Goal: Task Accomplishment & Management: Manage account settings

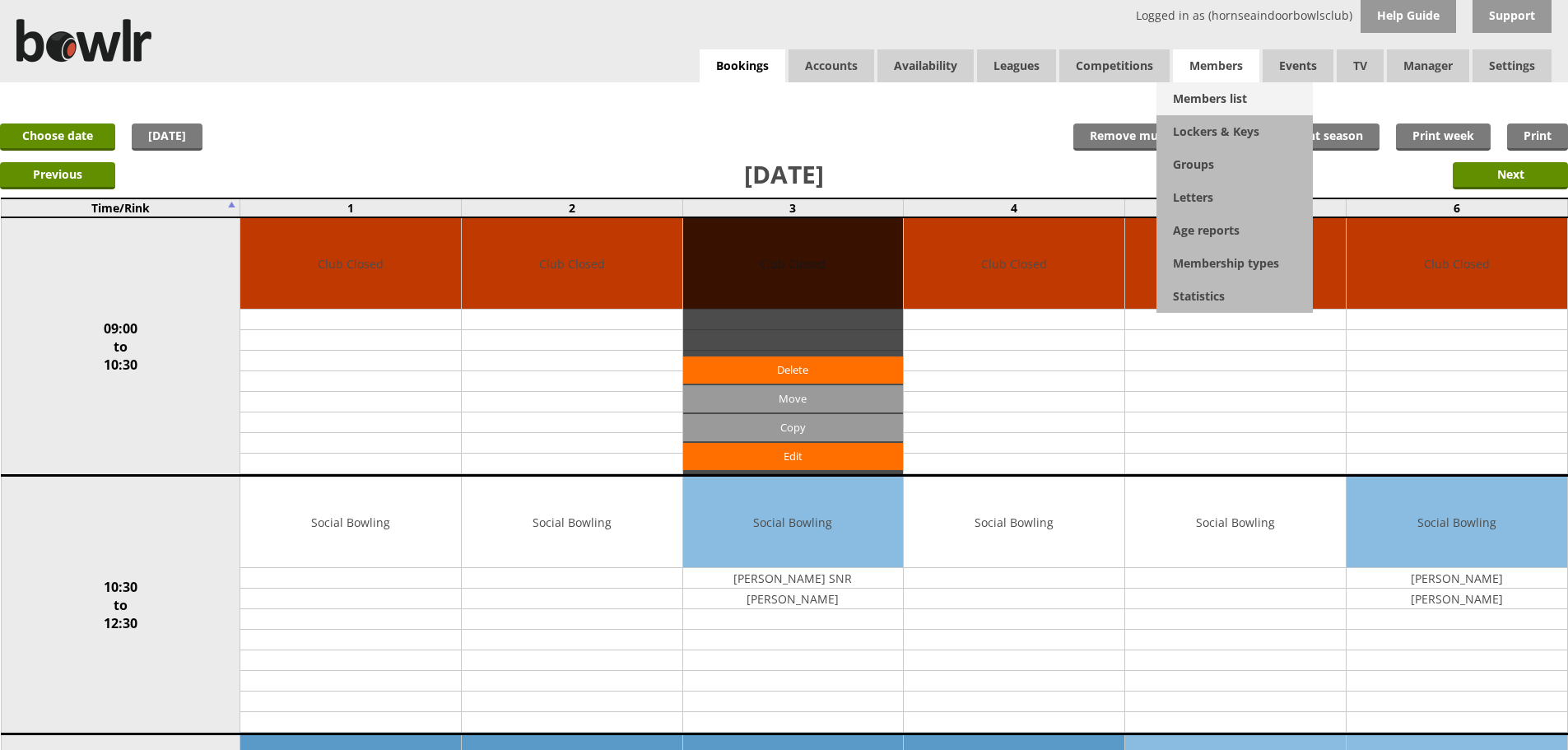
click at [1176, 87] on link "Members list" at bounding box center [1234, 99] width 156 height 33
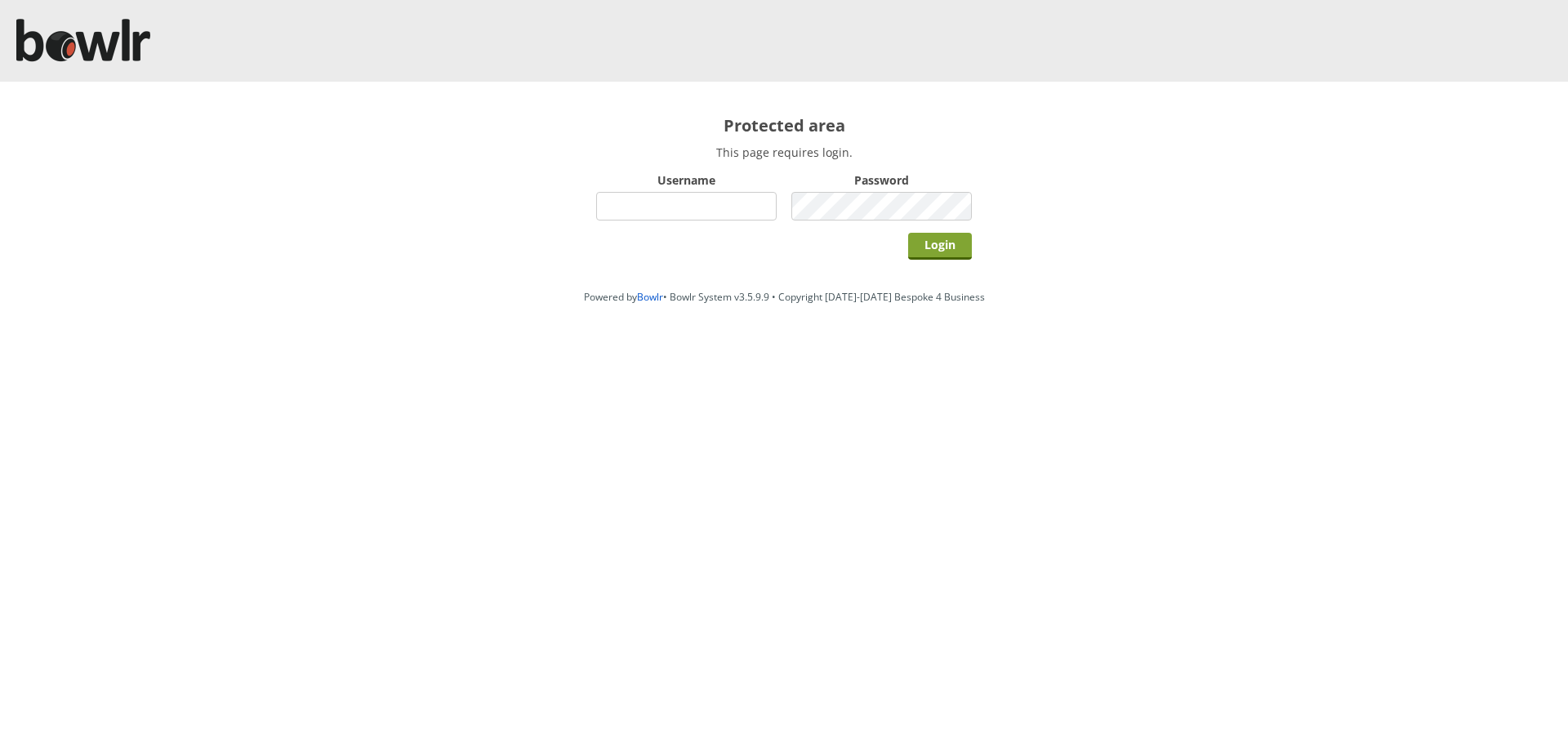
type input "hornseaindoorbowlsclub"
click at [931, 253] on input "Login" at bounding box center [940, 246] width 63 height 27
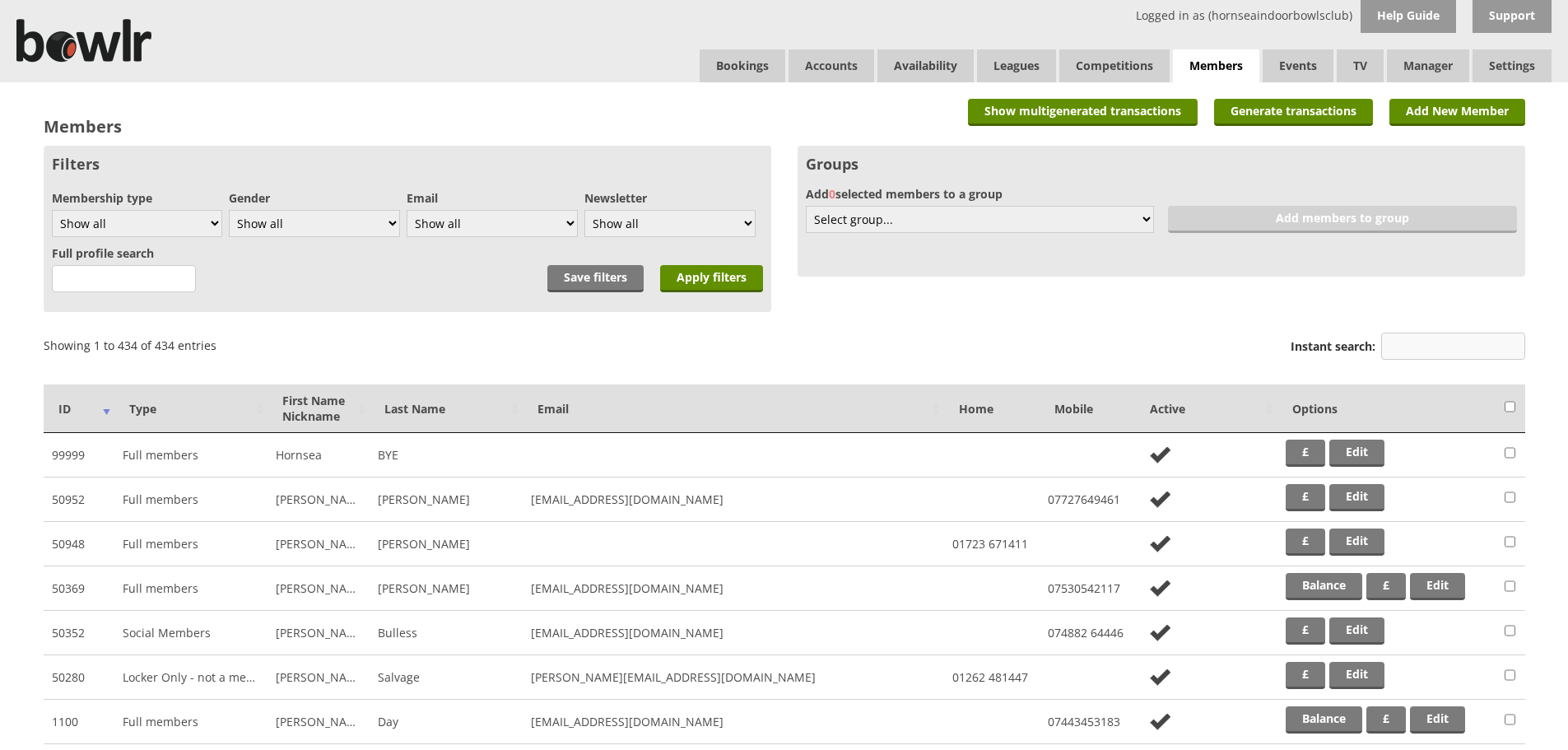
click at [1408, 339] on input "Instant search:" at bounding box center [1453, 346] width 144 height 27
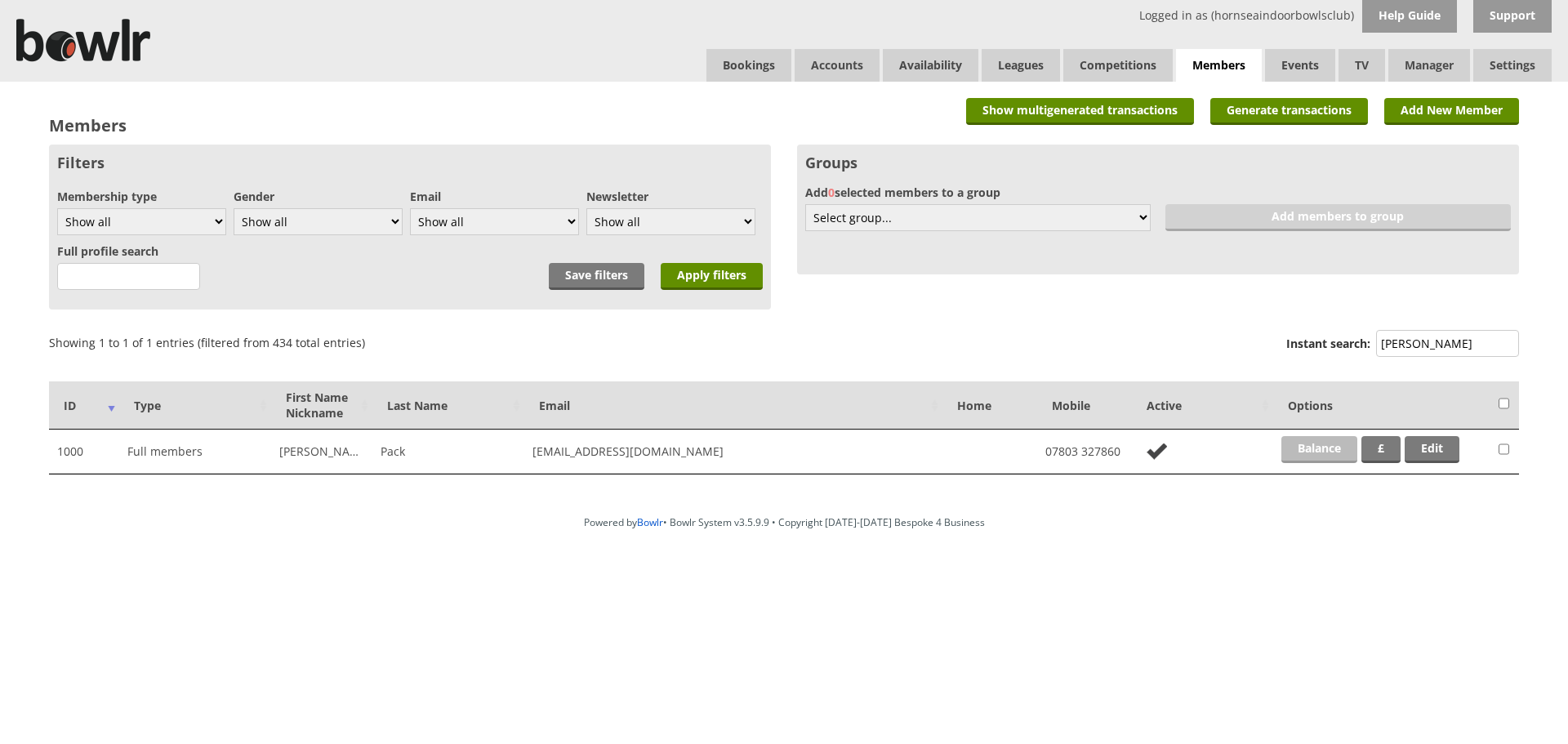
type input "mike pack"
click at [1330, 455] on link "Balance" at bounding box center [1319, 450] width 76 height 27
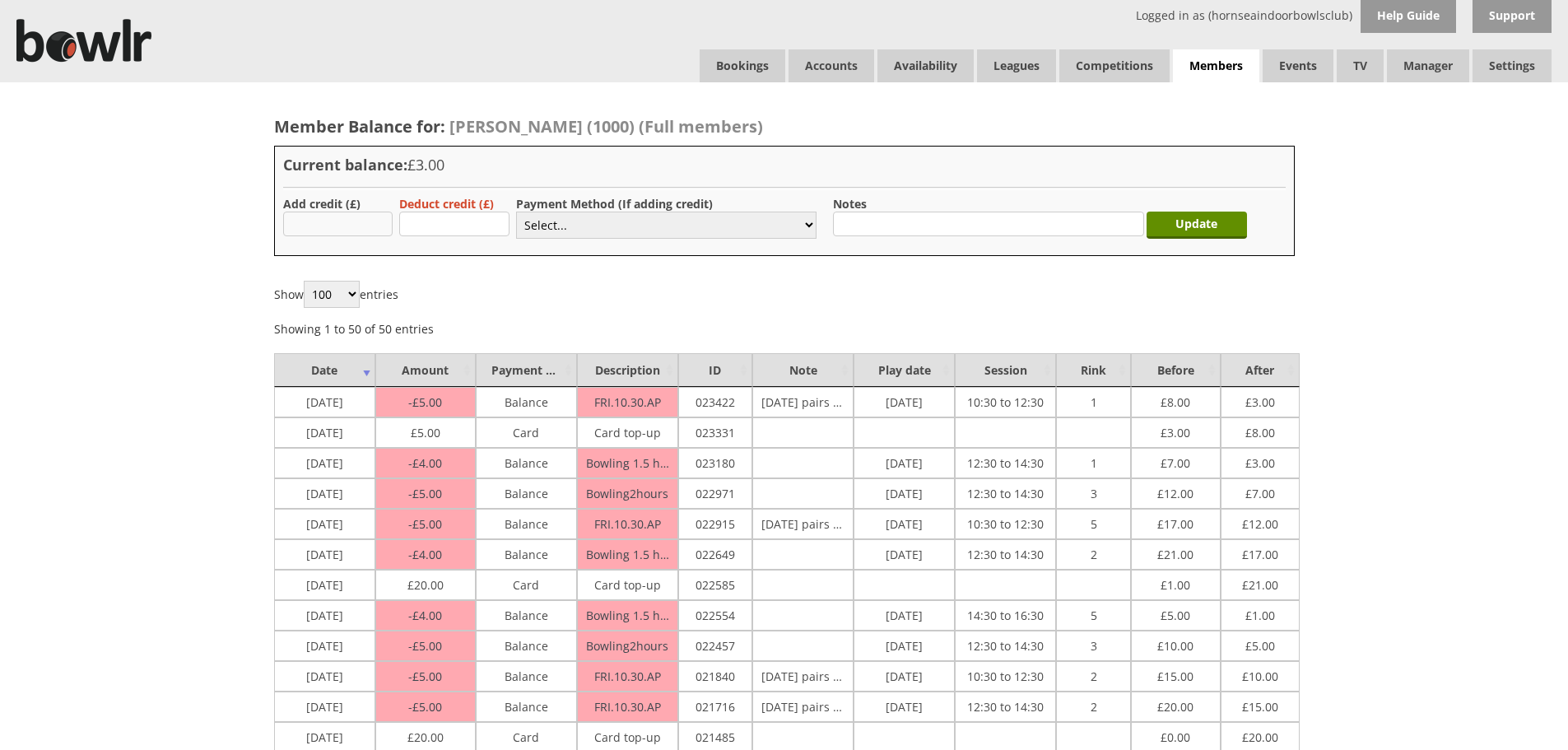
click at [378, 229] on input "text" at bounding box center [337, 223] width 110 height 25
type input "3.00"
drag, startPoint x: 530, startPoint y: 228, endPoint x: 533, endPoint y: 236, distance: 8.5
click at [530, 228] on select "Select... Cash Card Cheque Bank Transfer Other Member Card Gift Voucher Balance" at bounding box center [666, 225] width 301 height 27
click at [516, 211] on select "Select... Cash Card Cheque Bank Transfer Other Member Card Gift Voucher Balance" at bounding box center [666, 225] width 301 height 27
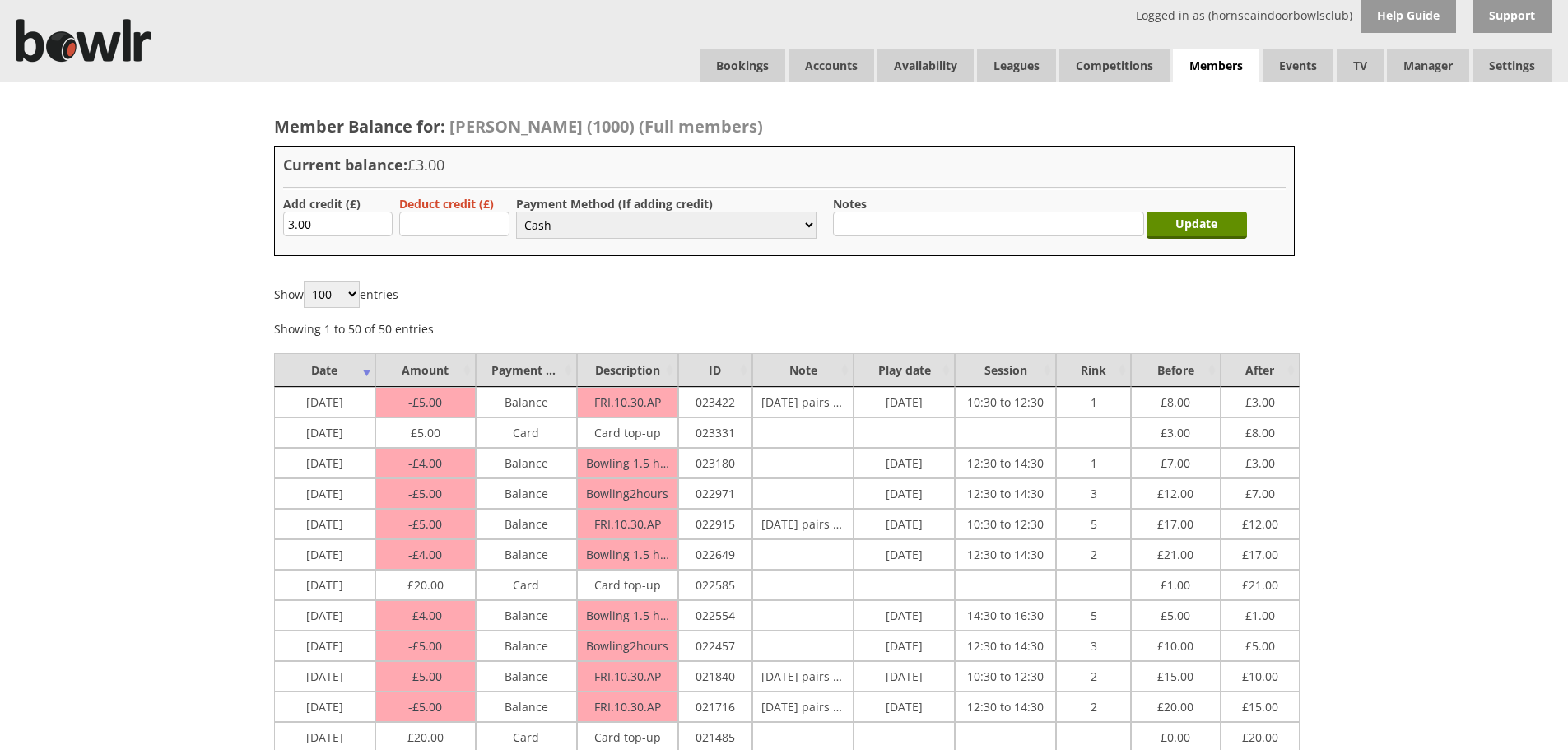
drag, startPoint x: 540, startPoint y: 282, endPoint x: 553, endPoint y: 248, distance: 36.4
click at [539, 282] on div "Show 100 250 500 1,000 entries Showing 1 to 50 of 50 entries Previous 1 Next" at bounding box center [785, 309] width 1021 height 56
click at [560, 230] on select "Select... Cash Card Cheque Bank Transfer Other Member Card Gift Voucher Balance" at bounding box center [666, 225] width 301 height 27
select select "2"
click at [516, 211] on select "Select... Cash Card Cheque Bank Transfer Other Member Card Gift Voucher Balance" at bounding box center [666, 225] width 301 height 27
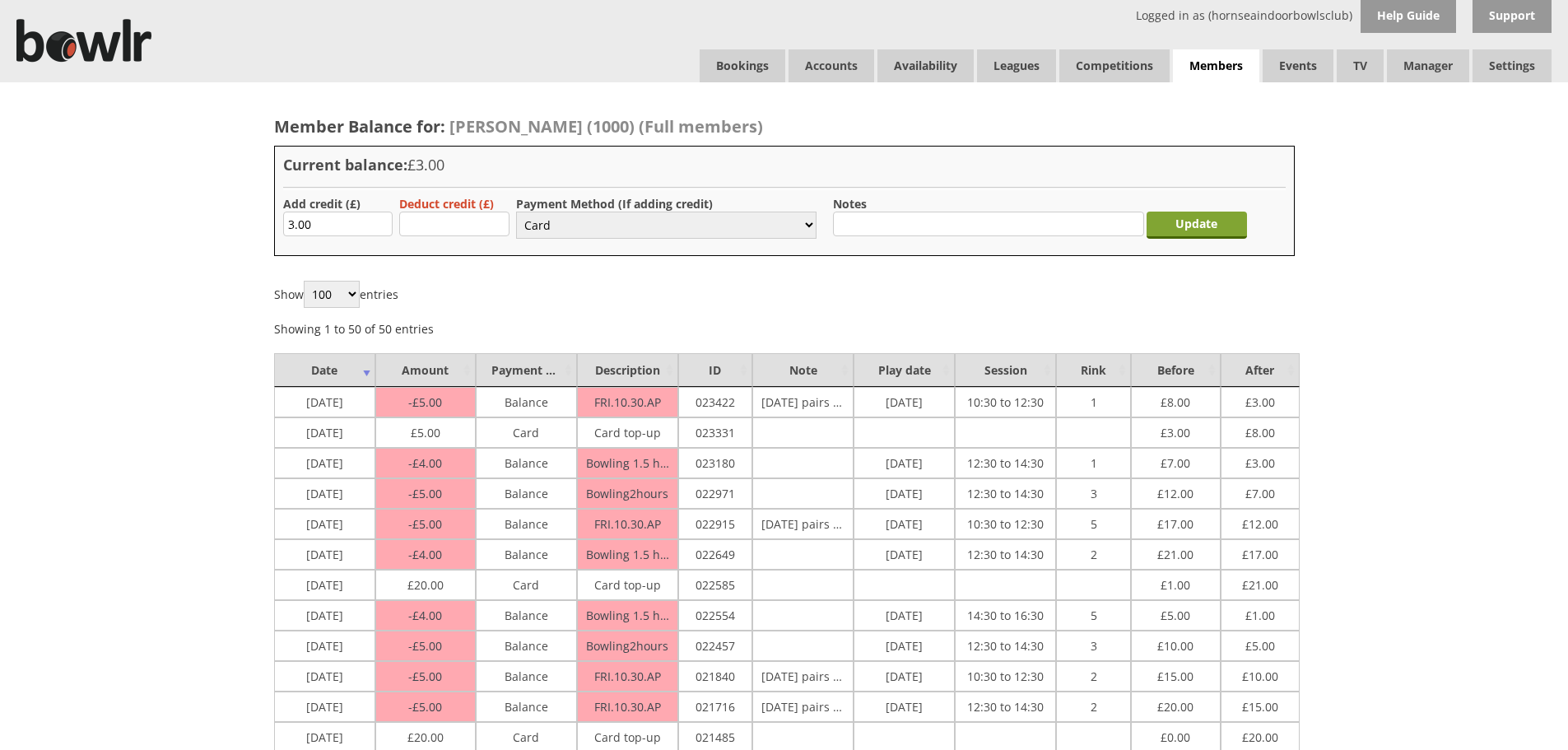
click at [1161, 228] on input "Update" at bounding box center [1196, 225] width 101 height 27
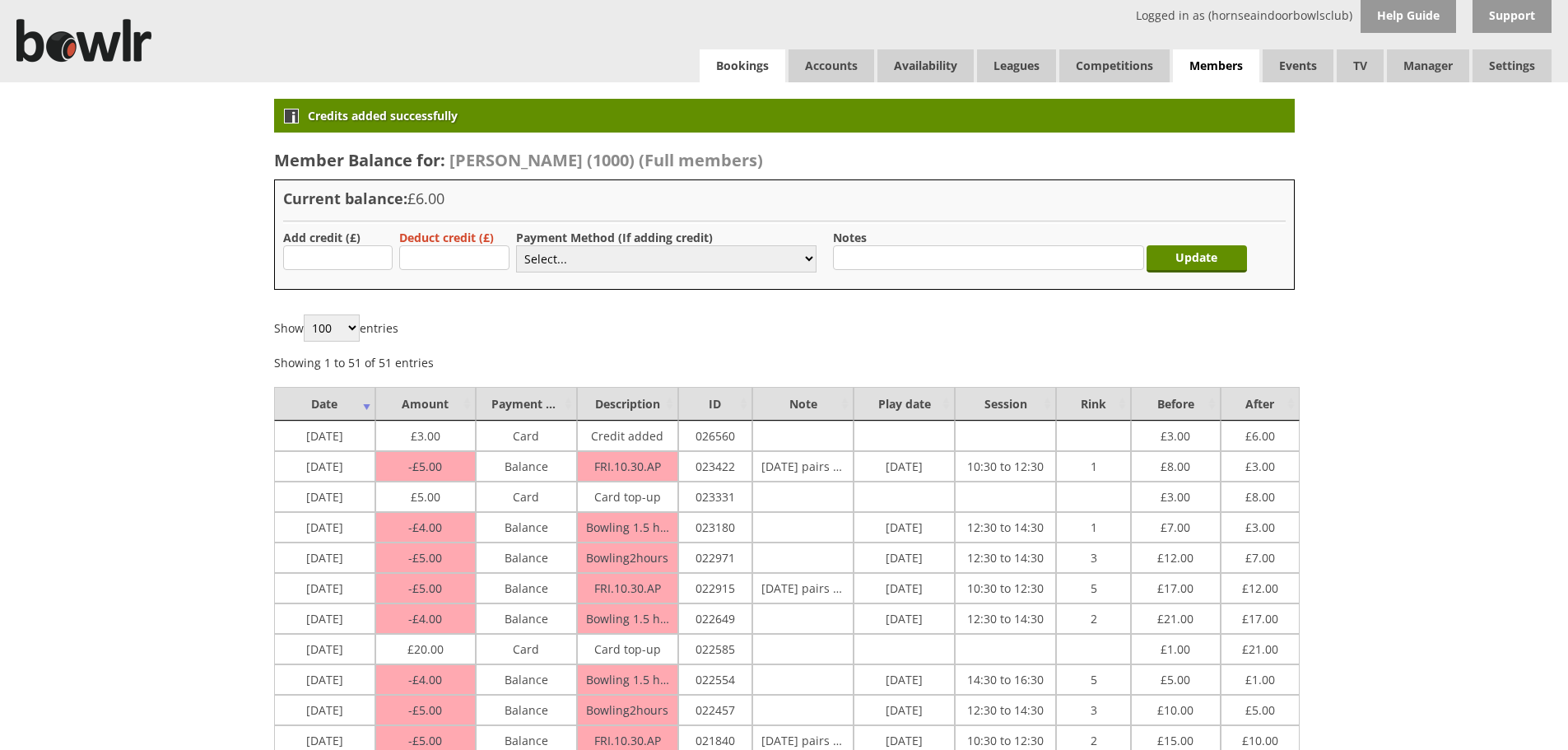
click at [708, 64] on link "Bookings" at bounding box center [742, 66] width 85 height 33
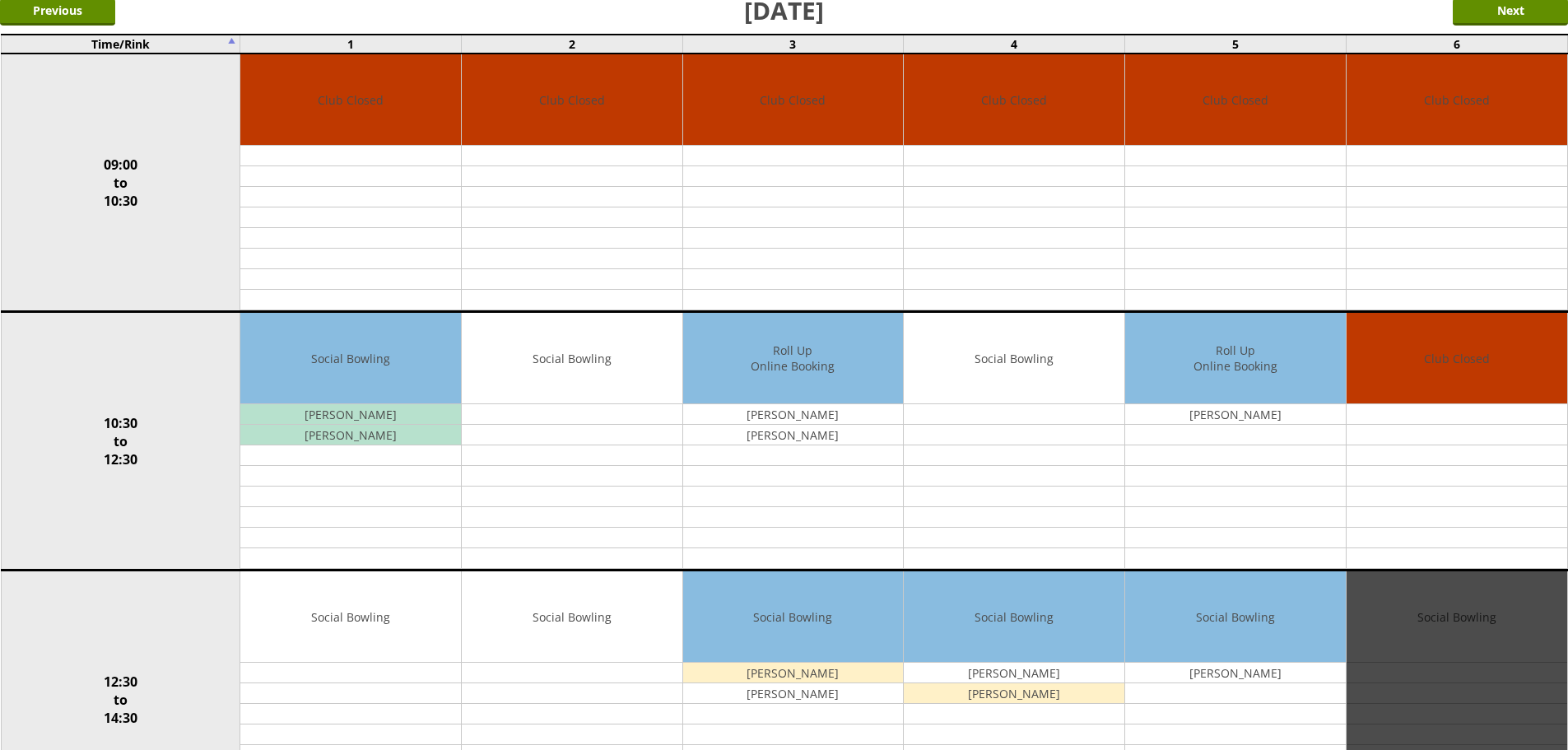
scroll to position [164, 0]
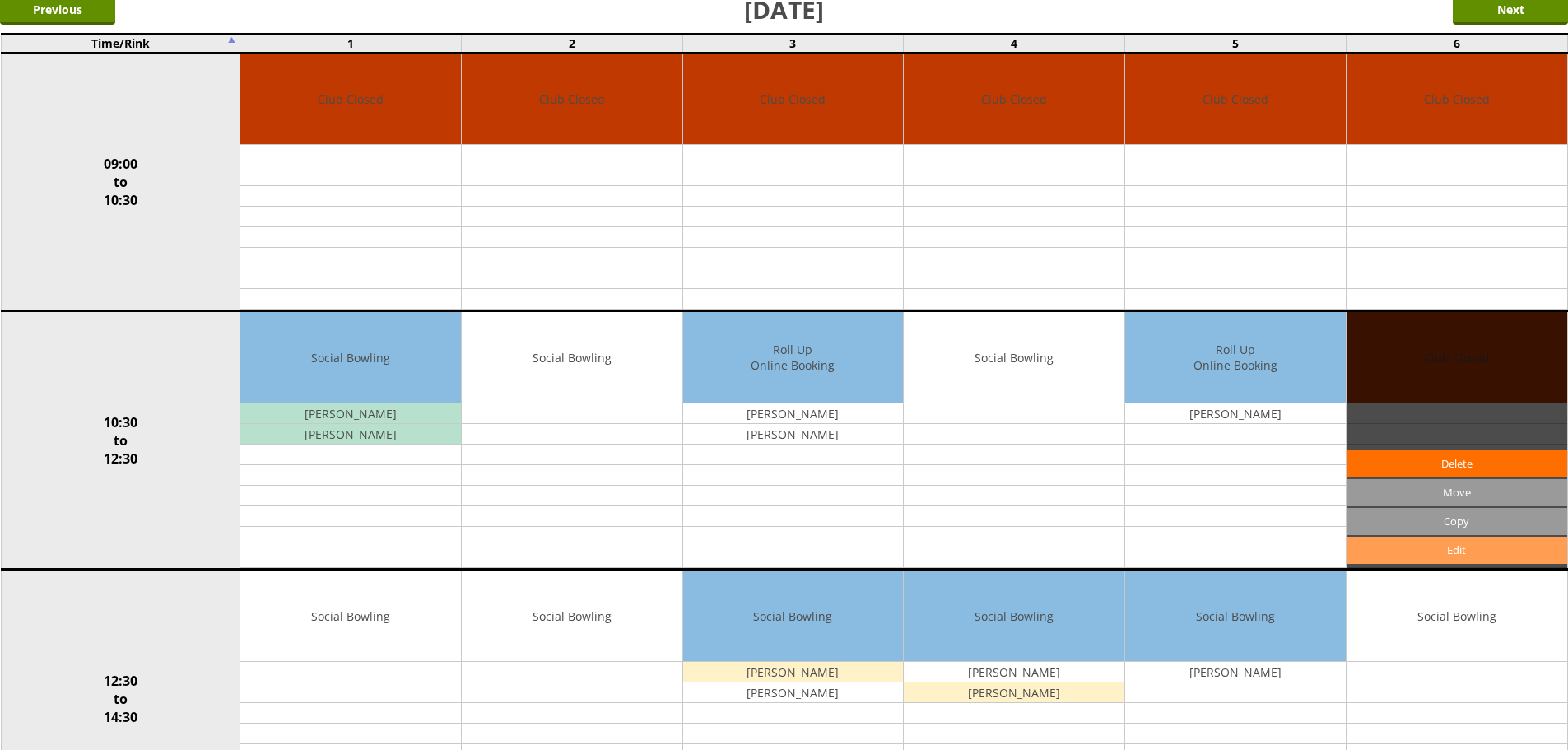
click at [1421, 541] on link "Edit" at bounding box center [1456, 551] width 221 height 27
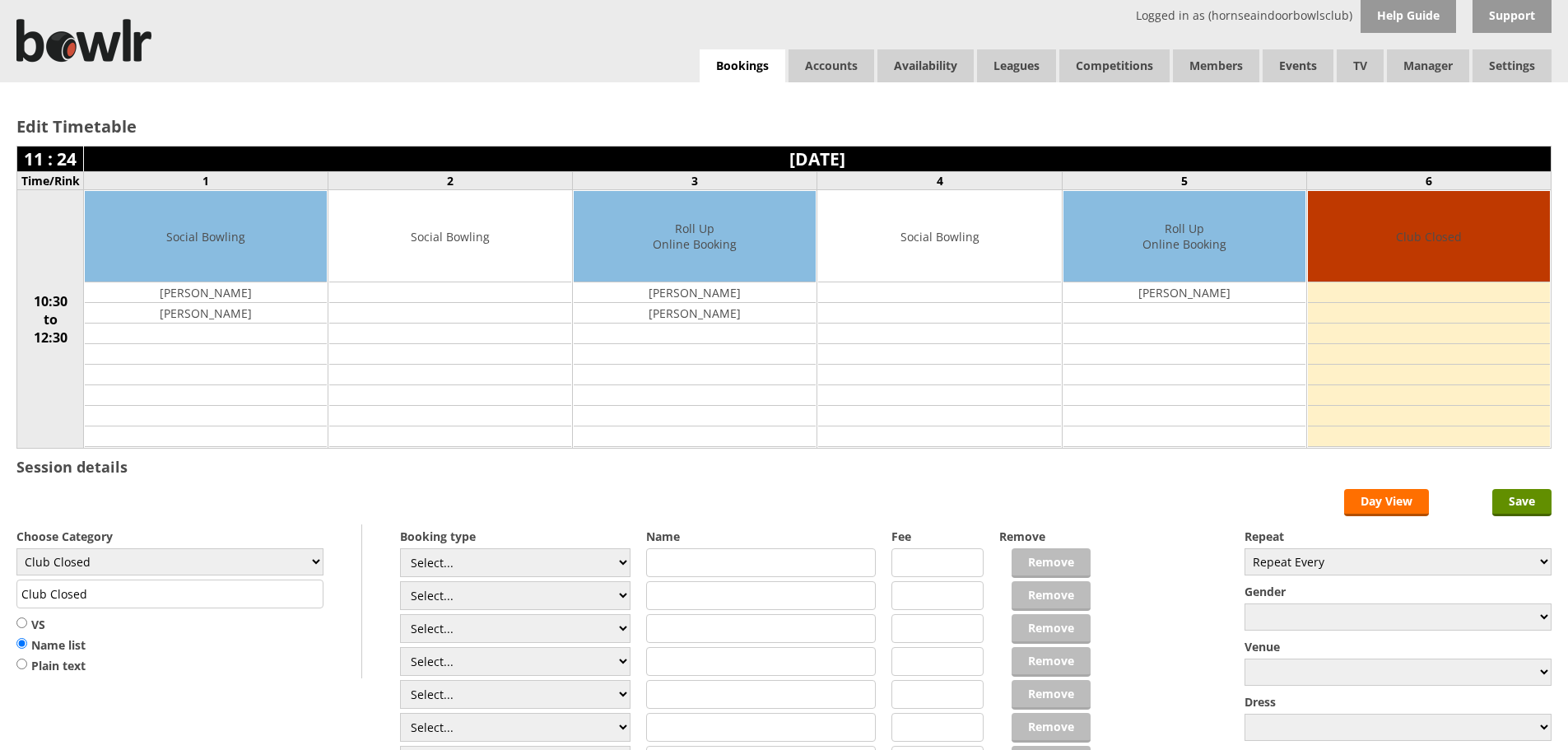
click at [326, 553] on div "Choose Category Club Closed Singles League Triples League Pairs League Friendly…" at bounding box center [189, 601] width 346 height 154
click at [309, 560] on select "Club Closed Singles League Triples League Pairs League Friendly Social Bowling …" at bounding box center [170, 562] width 307 height 27
select select "119"
click at [16, 548] on select "Club Closed Singles League Triples League Pairs League Friendly Social Bowling …" at bounding box center [170, 562] width 307 height 27
type input "Social Bowling"
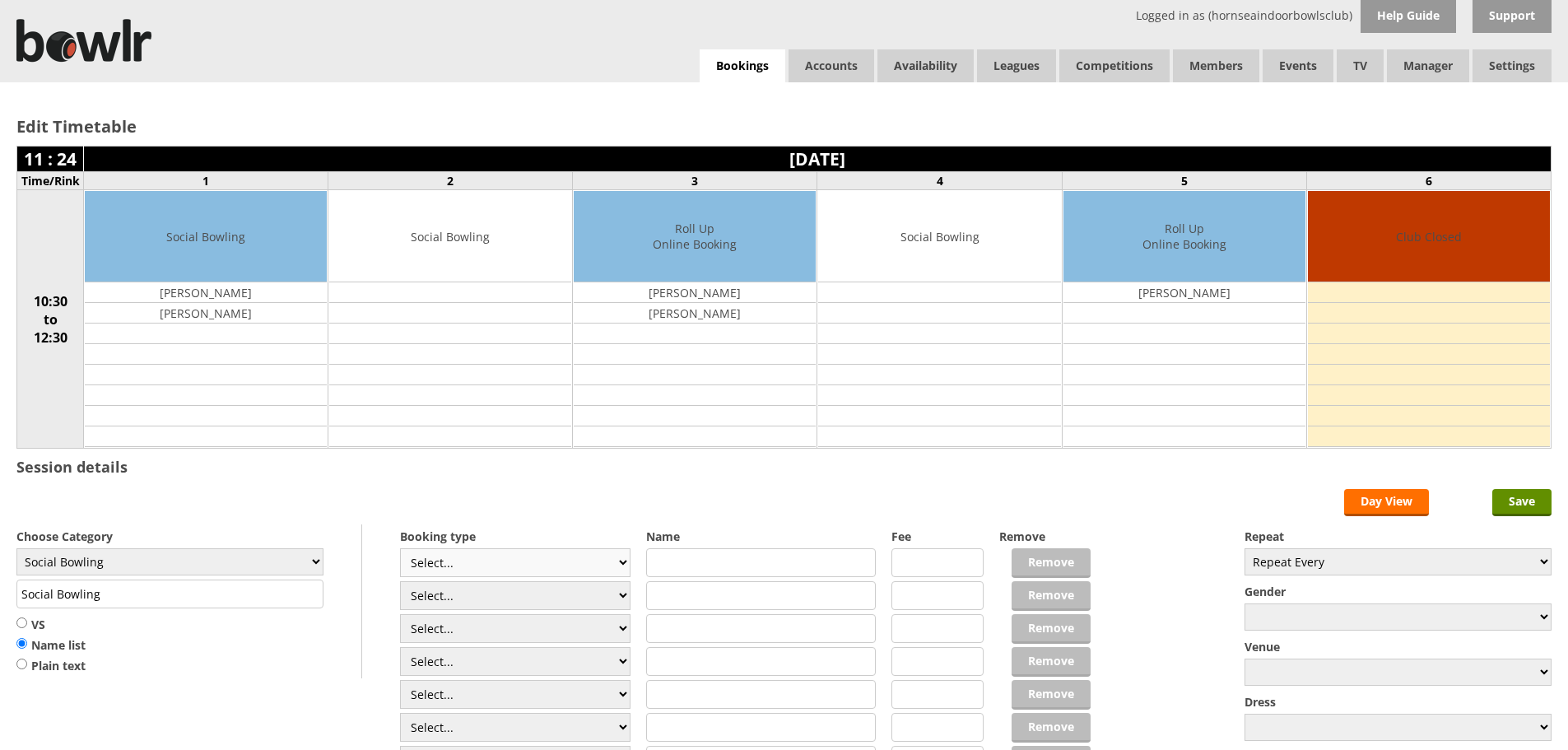
click at [590, 568] on select "Select... Club Competition (Member) Club Competition (Visitor) National (Member…" at bounding box center [515, 562] width 230 height 29
select select "1_54"
click at [400, 548] on select "Select... Club Competition (Member) Club Competition (Visitor) National (Member…" at bounding box center [515, 562] width 230 height 29
type input "3.0000"
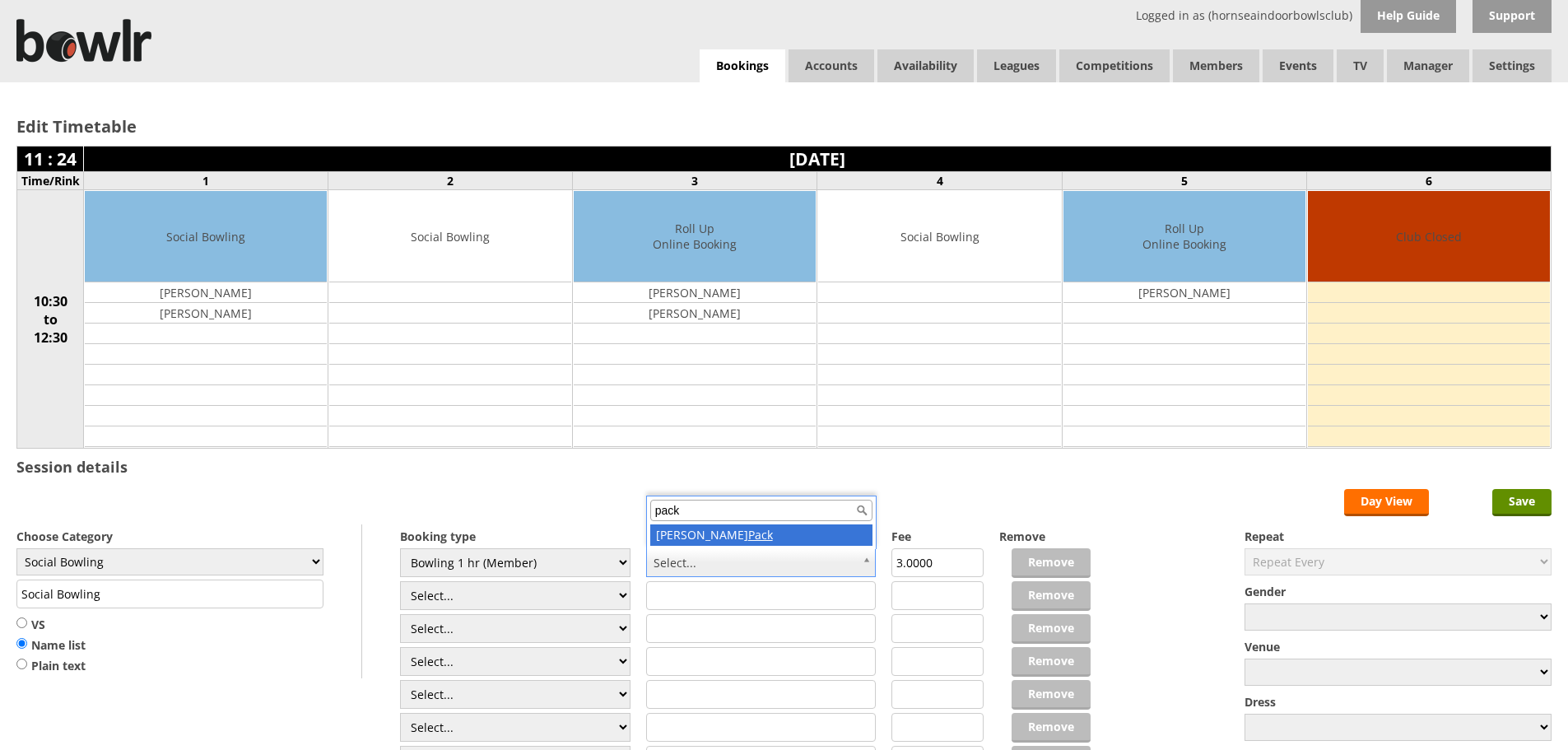
type input "pack"
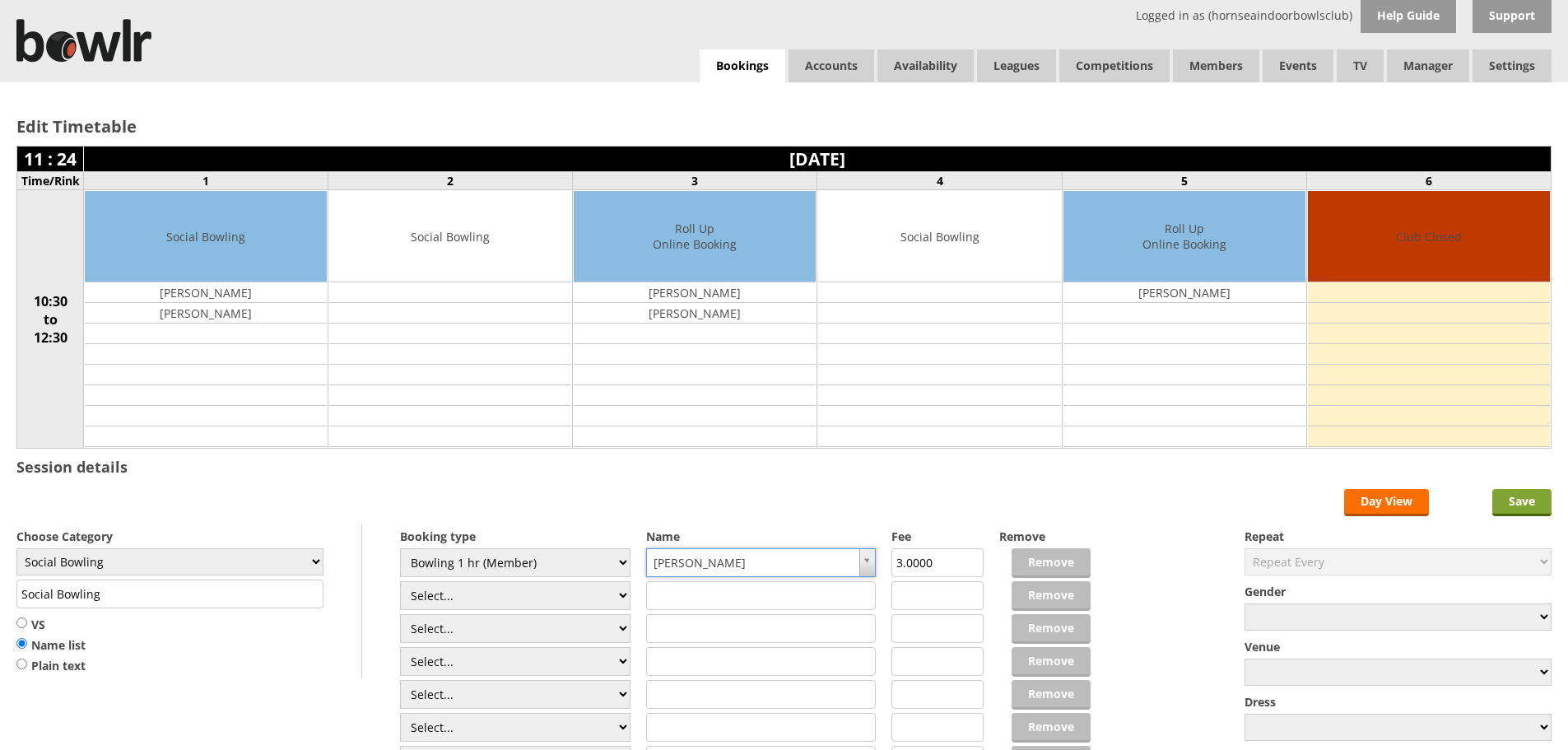
click at [1542, 505] on input "Save" at bounding box center [1522, 503] width 60 height 27
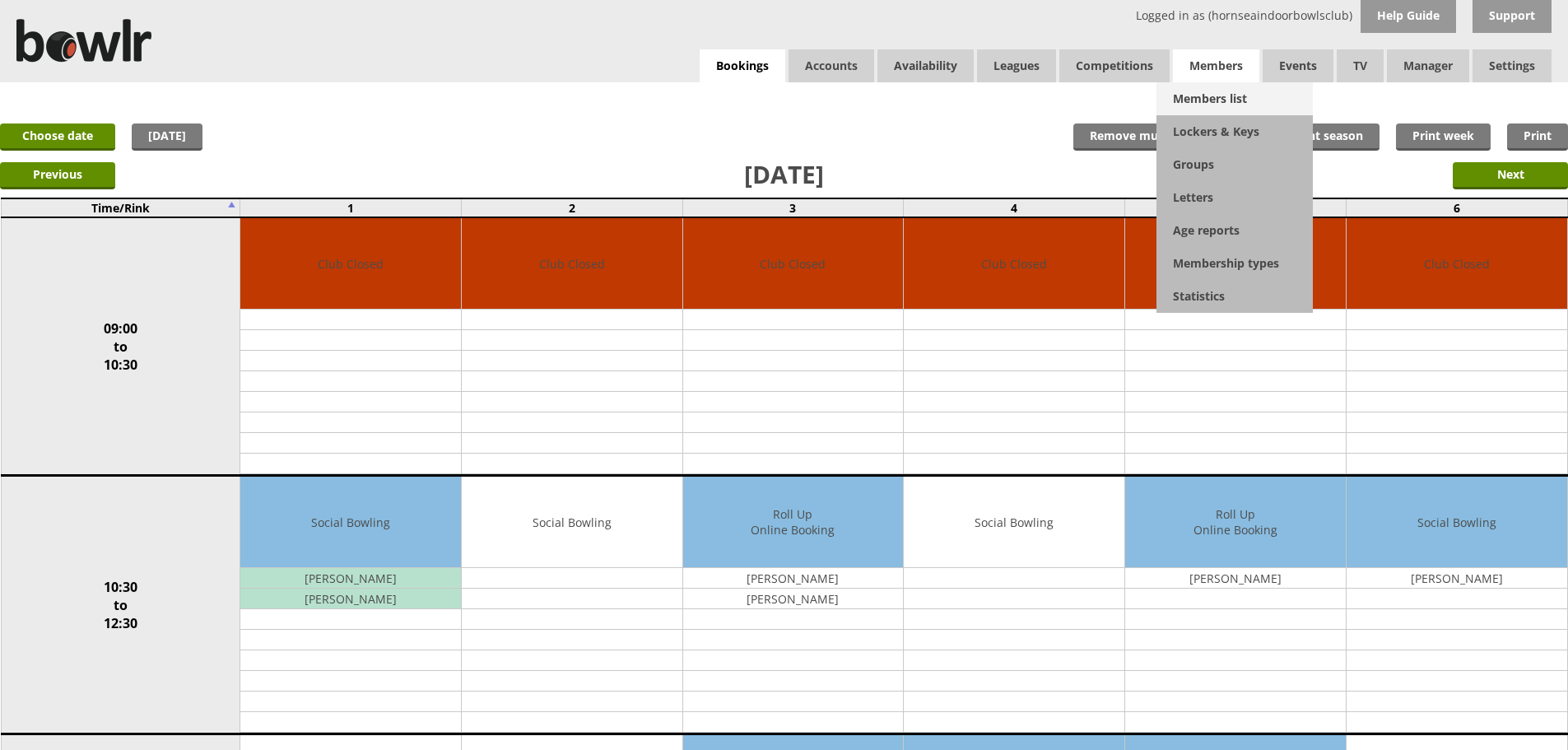
click at [1220, 95] on link "Members list" at bounding box center [1234, 99] width 156 height 33
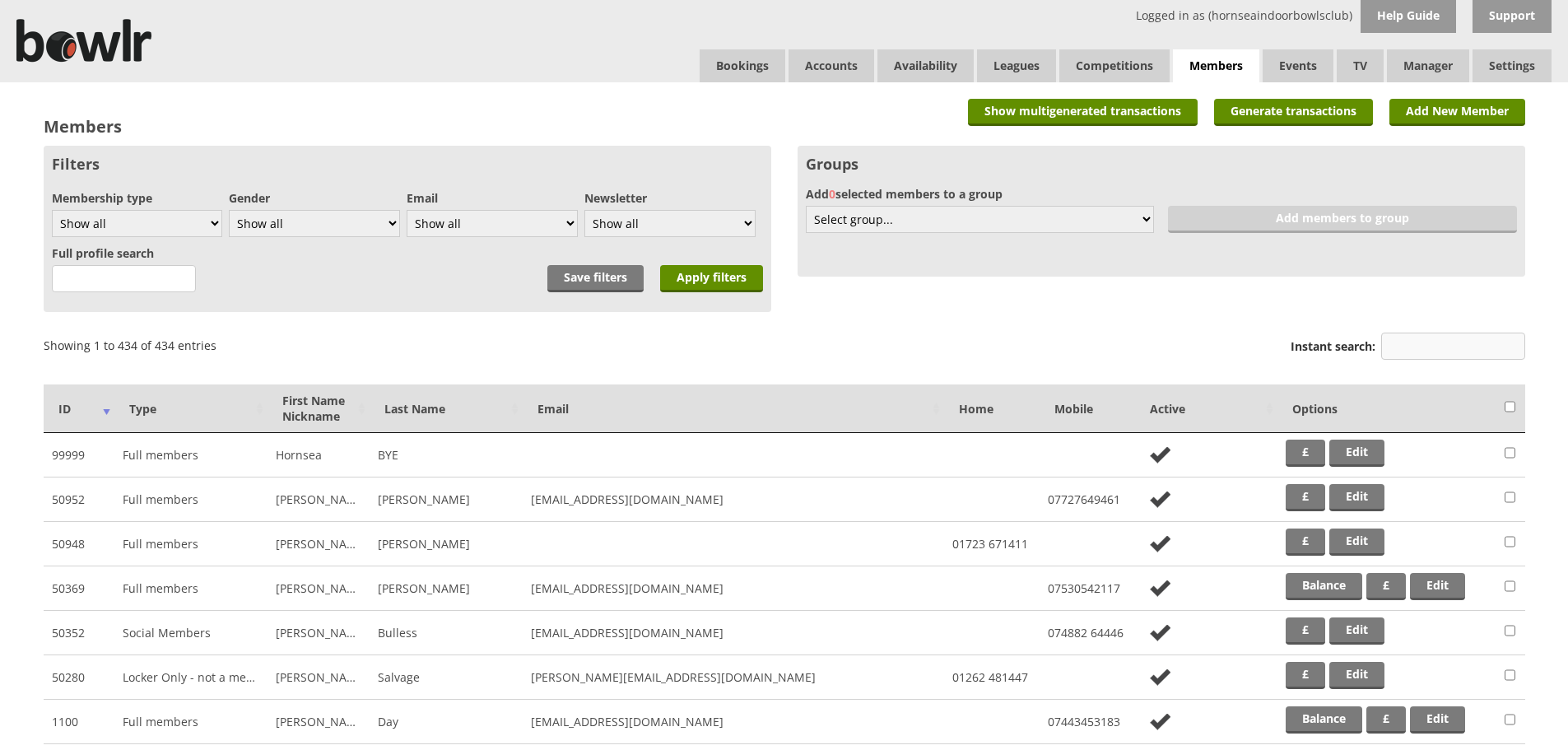
click at [1419, 335] on input "Instant search:" at bounding box center [1453, 346] width 144 height 27
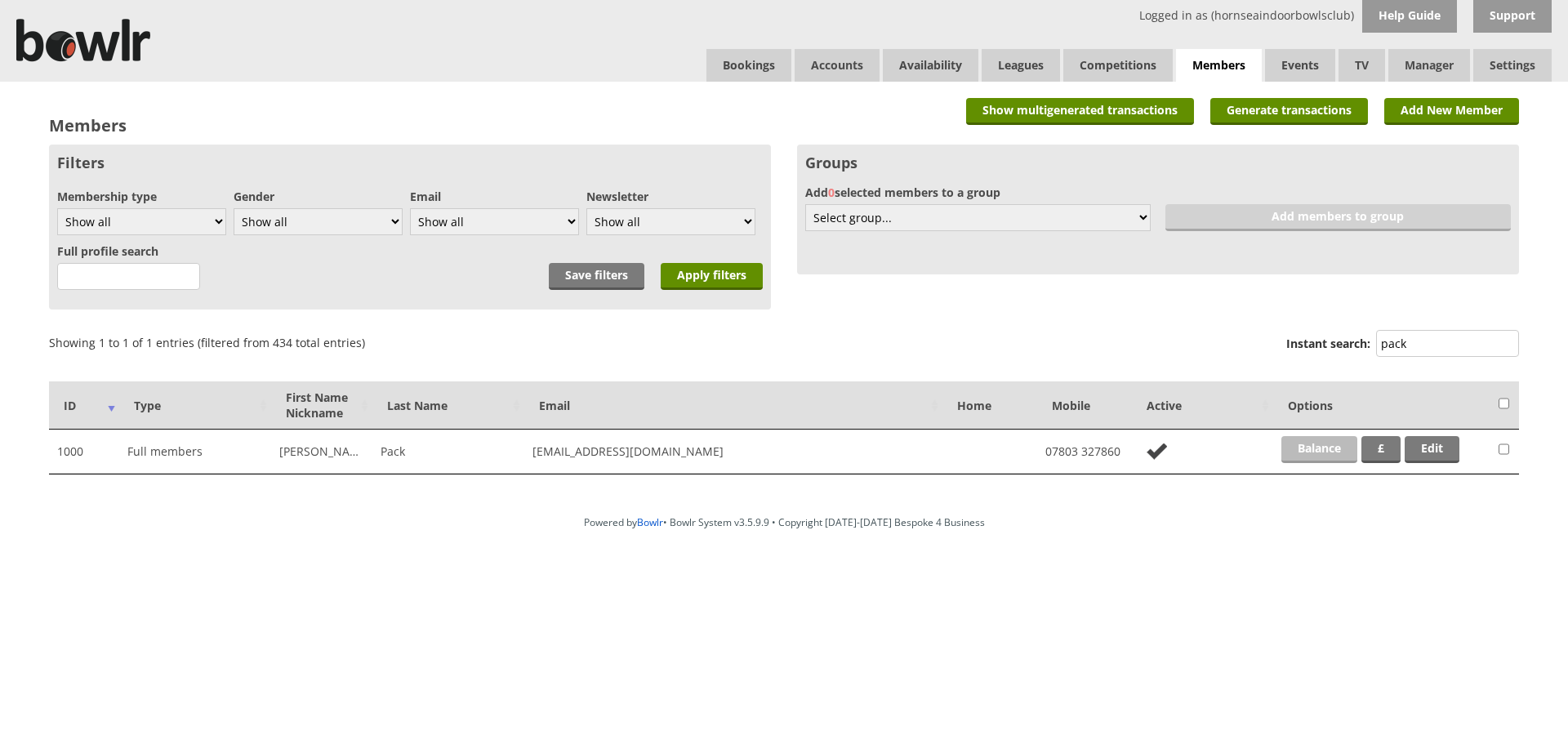
type input "pack"
click at [1325, 457] on link "Balance" at bounding box center [1319, 450] width 76 height 27
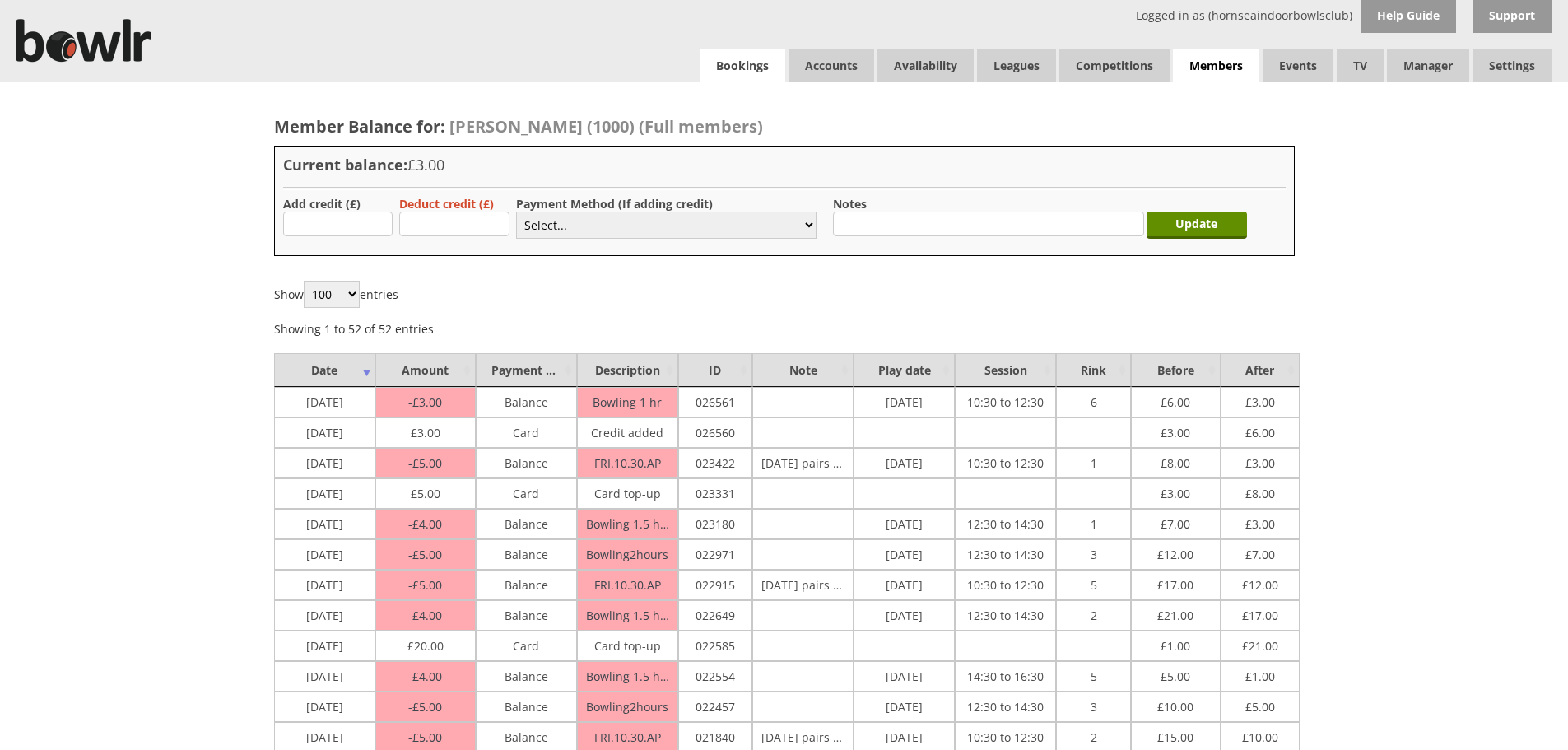
click at [752, 79] on link "Bookings" at bounding box center [742, 66] width 85 height 33
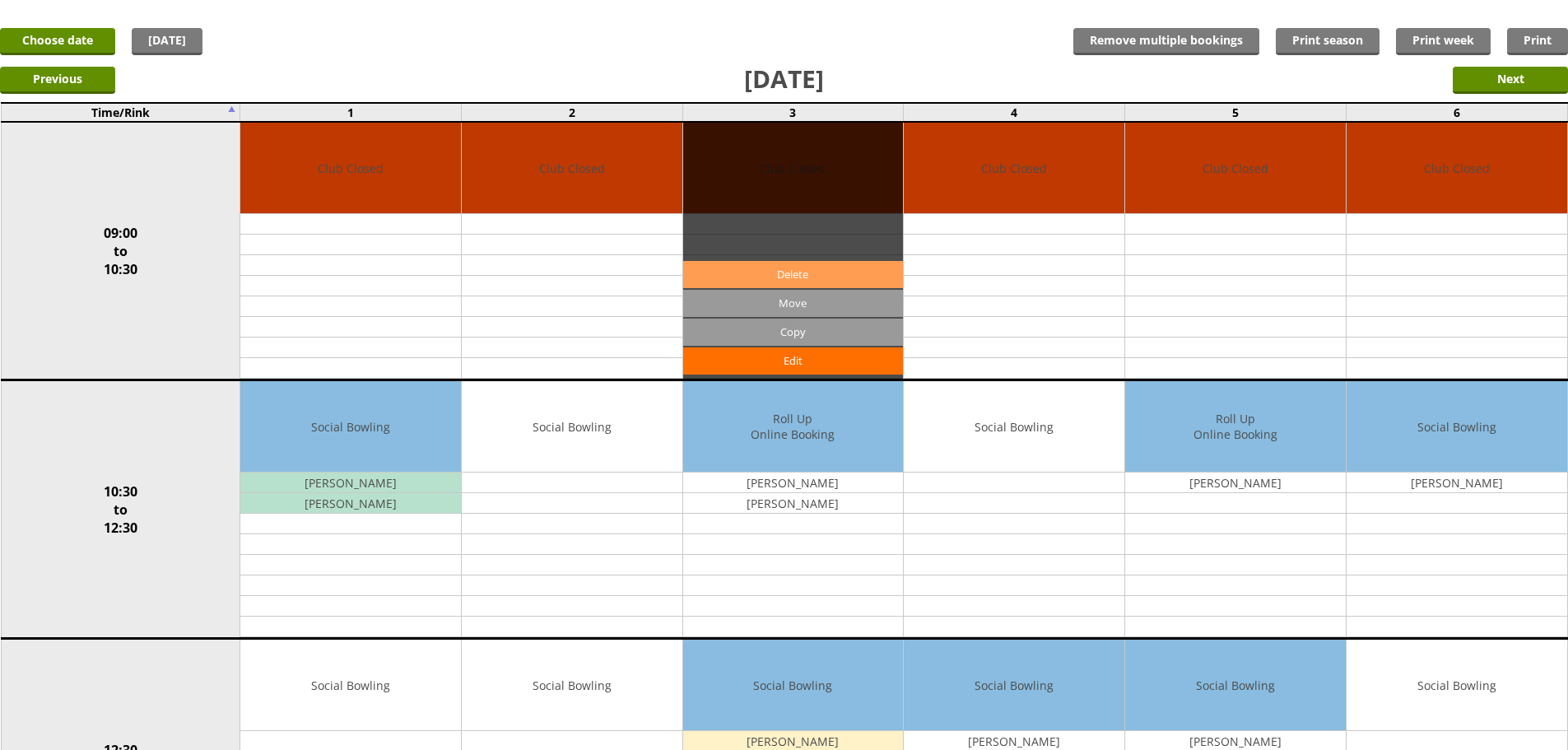
scroll to position [83, 0]
